Goal: Task Accomplishment & Management: Use online tool/utility

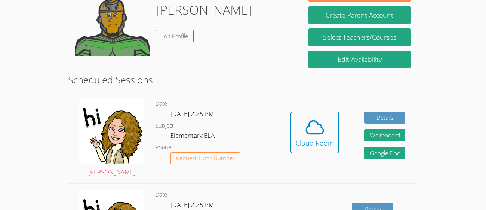
scroll to position [149, 0]
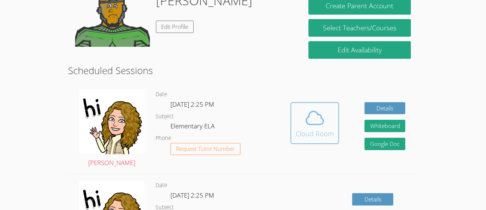
click at [311, 120] on icon at bounding box center [314, 117] width 21 height 21
click at [311, 121] on icon at bounding box center [314, 117] width 21 height 21
click at [318, 111] on icon at bounding box center [314, 117] width 21 height 21
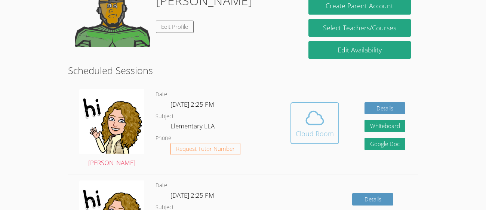
click at [312, 128] on div "Cloud Room" at bounding box center [315, 133] width 38 height 10
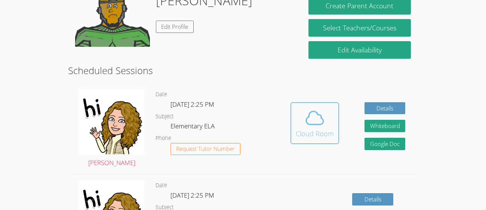
click at [326, 138] on button "Cloud Room" at bounding box center [315, 123] width 49 height 42
click at [313, 129] on div "Cloud Room" at bounding box center [315, 133] width 38 height 10
click at [312, 129] on div "Cloud Room" at bounding box center [315, 133] width 38 height 10
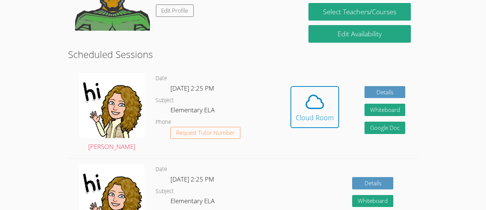
scroll to position [167, 0]
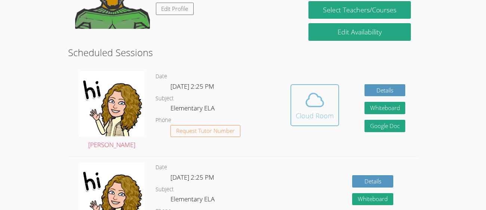
click at [307, 93] on icon at bounding box center [314, 99] width 21 height 21
click at [308, 93] on icon at bounding box center [314, 99] width 21 height 21
click at [307, 93] on icon at bounding box center [314, 99] width 21 height 21
click at [320, 89] on button "Cloud Room" at bounding box center [315, 105] width 49 height 42
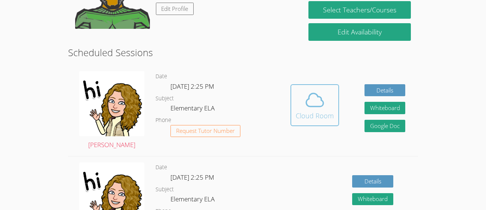
click at [320, 89] on button "Cloud Room" at bounding box center [315, 105] width 49 height 42
click at [320, 84] on button "Cloud Room" at bounding box center [315, 105] width 49 height 42
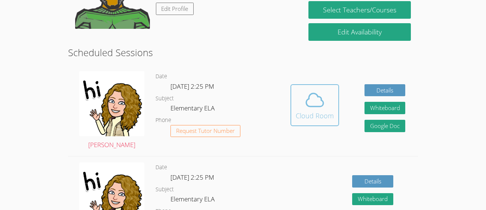
click at [320, 84] on button "Cloud Room" at bounding box center [315, 105] width 49 height 42
click at [322, 85] on button "Cloud Room" at bounding box center [315, 105] width 49 height 42
click at [321, 85] on button "Cloud Room" at bounding box center [315, 105] width 49 height 42
click at [315, 113] on div "Cloud Room" at bounding box center [315, 115] width 38 height 10
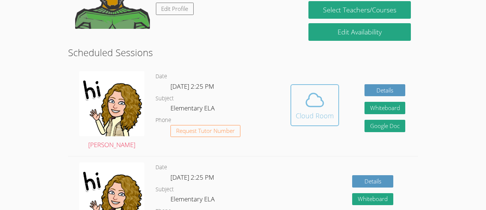
click at [315, 113] on div "Cloud Room" at bounding box center [315, 115] width 38 height 10
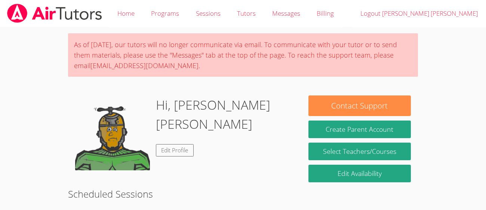
scroll to position [141, 0]
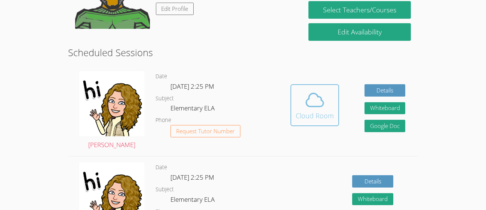
click at [296, 113] on div "Cloud Room" at bounding box center [315, 115] width 38 height 10
click at [296, 114] on div "Cloud Room" at bounding box center [315, 115] width 38 height 10
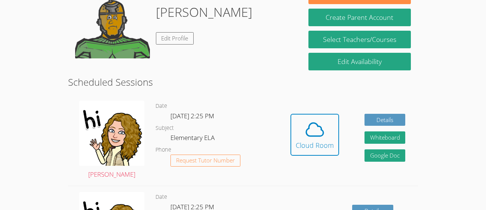
scroll to position [134, 0]
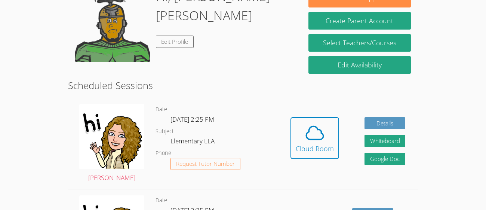
click at [311, 114] on div "Hidden Cloud Room Details Whiteboard Hidden Google Doc" at bounding box center [348, 143] width 140 height 91
click at [313, 122] on icon at bounding box center [314, 132] width 21 height 21
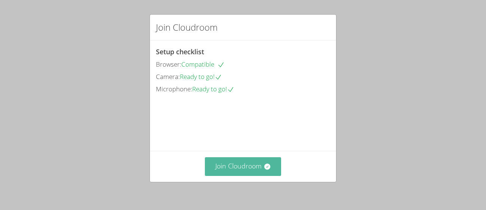
click at [237, 163] on button "Join Cloudroom" at bounding box center [243, 166] width 77 height 18
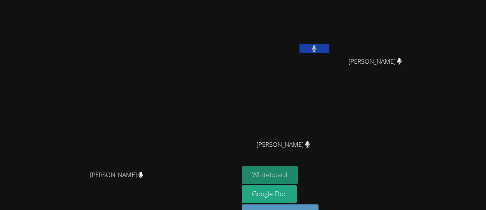
click at [298, 171] on button "Whiteboard" at bounding box center [270, 175] width 56 height 18
